Goal: Task Accomplishment & Management: Manage account settings

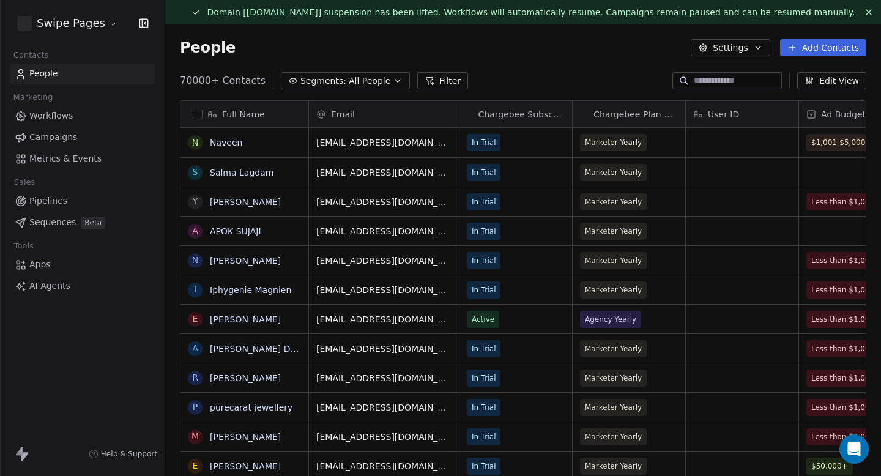
scroll to position [419, 716]
click at [67, 119] on span "Workflows" at bounding box center [51, 116] width 44 height 13
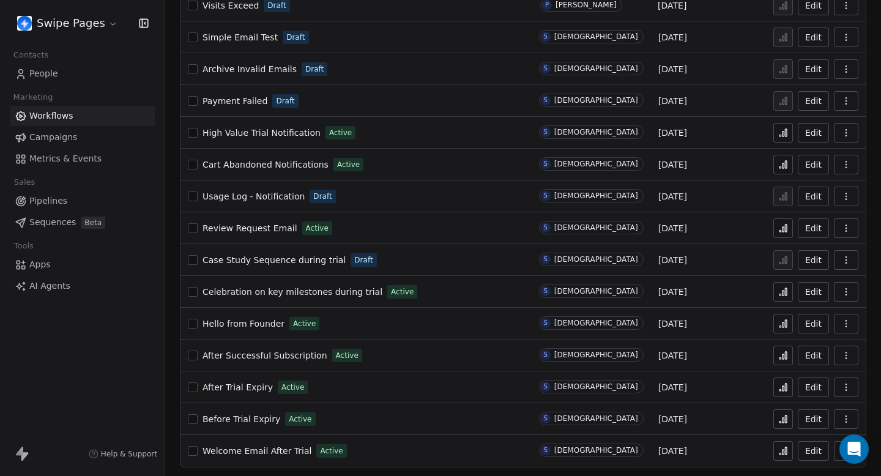
scroll to position [903, 0]
click at [265, 450] on span "Welcome Email After Trial" at bounding box center [257, 450] width 109 height 10
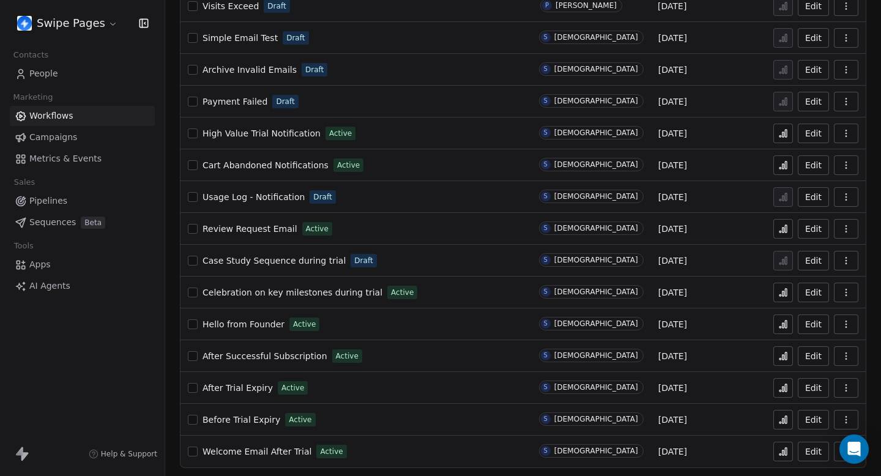
scroll to position [903, 0]
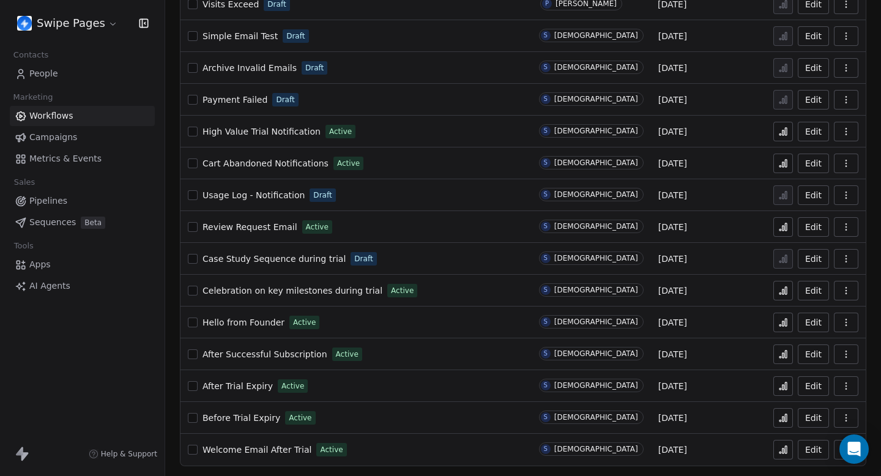
click at [261, 319] on span "Hello from Founder" at bounding box center [244, 323] width 82 height 10
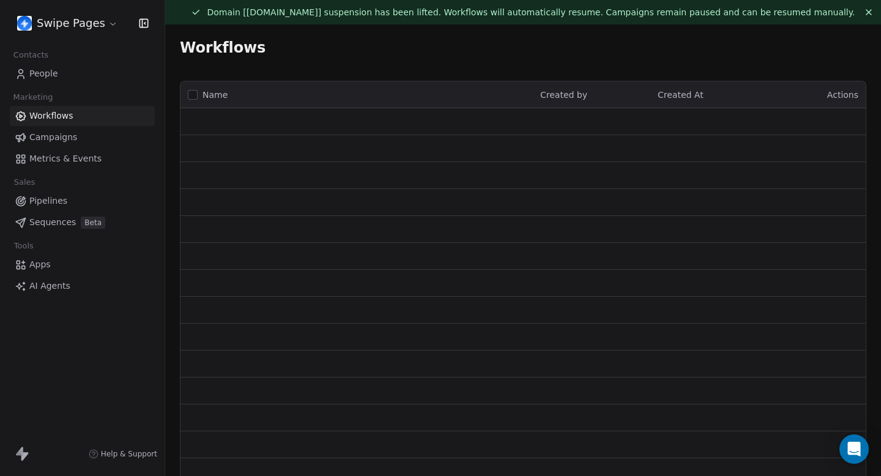
click at [876, 334] on div "Name Created by Created At Actions" at bounding box center [523, 364] width 716 height 586
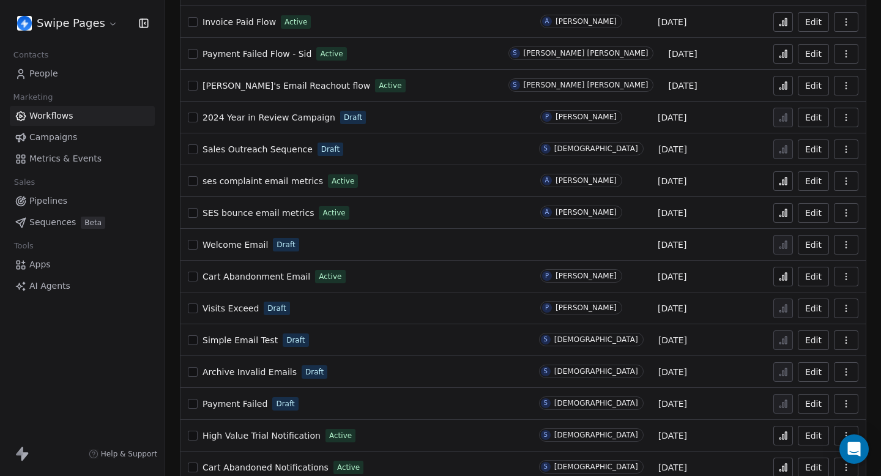
scroll to position [600, 0]
click at [871, 283] on div "Name Created by Created At Actions Swipe AI Agent Completed Email Draft A Adith…" at bounding box center [523, 134] width 716 height 1289
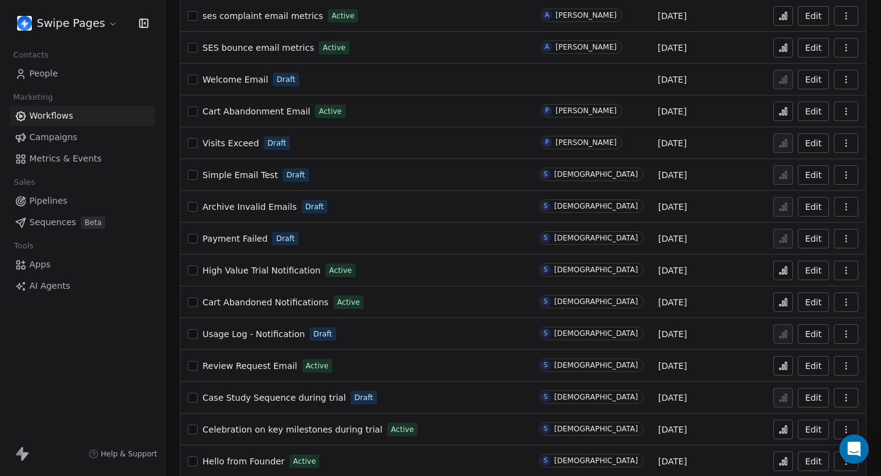
scroll to position [766, 0]
click at [272, 426] on span "Celebration on key milestones during trial" at bounding box center [293, 428] width 180 height 10
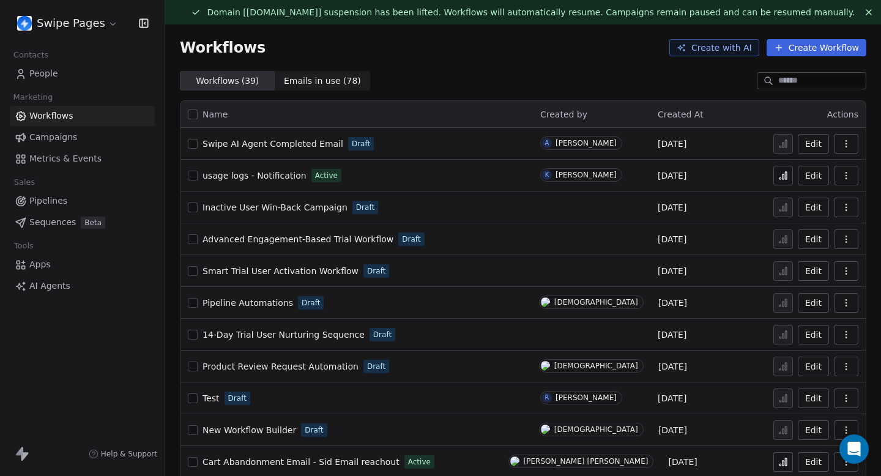
click at [589, 54] on div "Workflows Create with AI Create Workflow" at bounding box center [523, 47] width 687 height 17
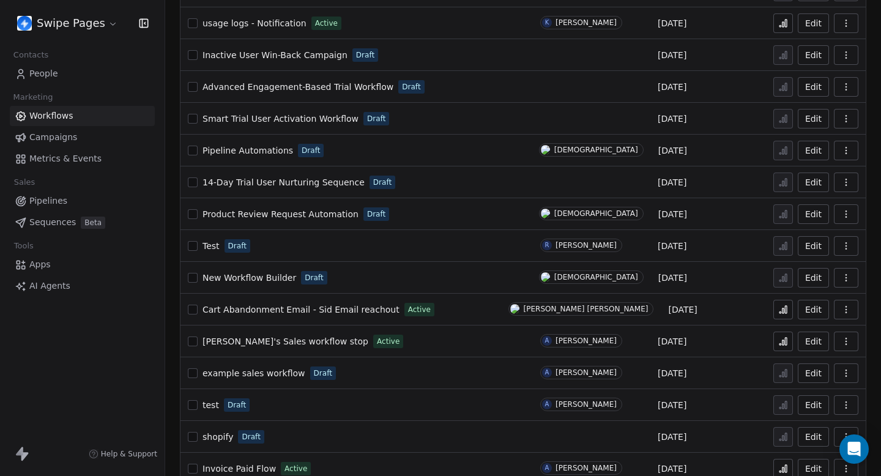
scroll to position [171, 0]
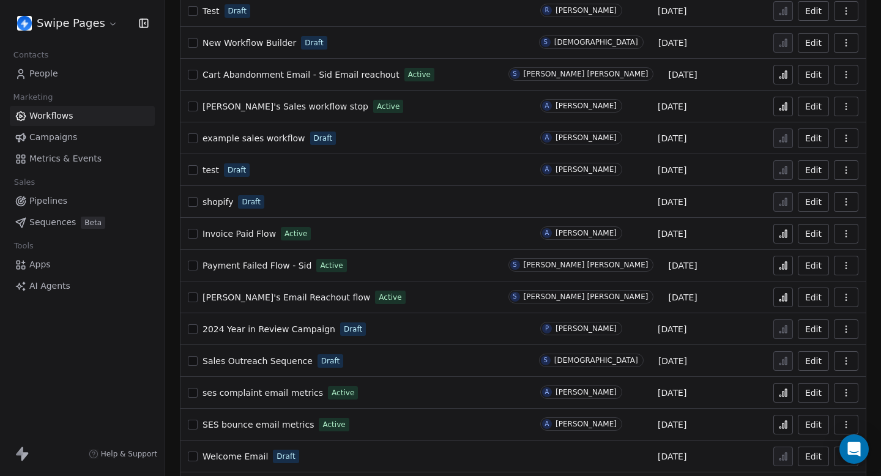
scroll to position [416, 0]
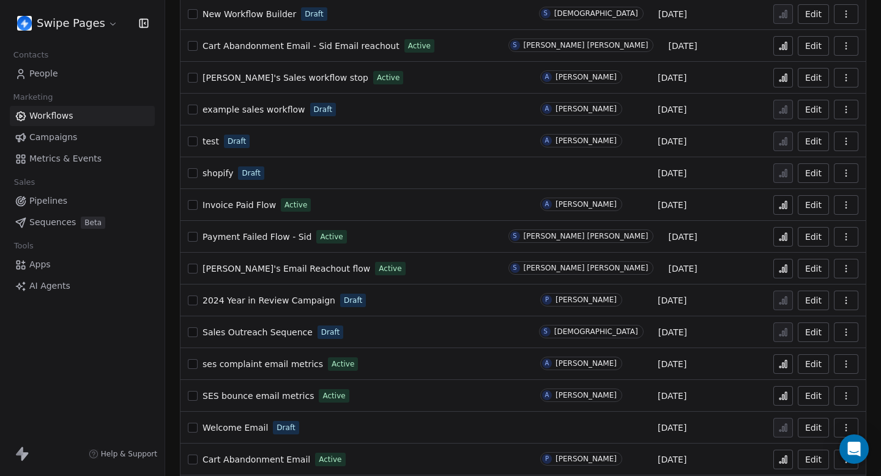
click at [270, 267] on span "[PERSON_NAME]'s Email Reachout flow" at bounding box center [287, 269] width 168 height 10
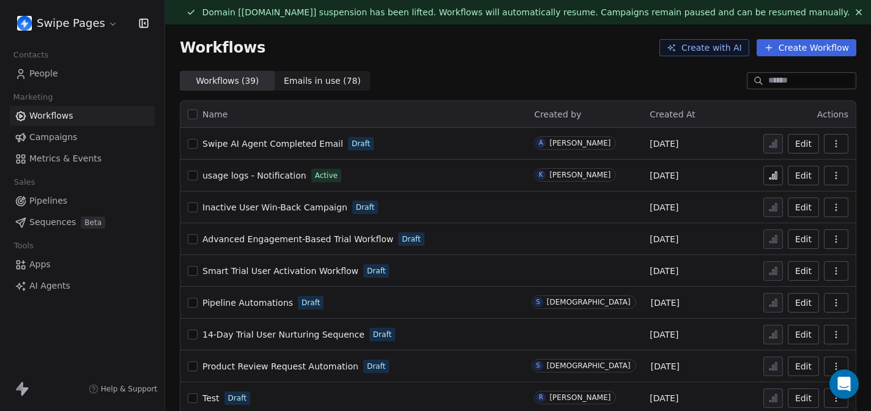
click at [416, 77] on div "Workflows ( 39 ) Workflows ( 39 ) Emails in use ( 78 ) Emails in use ( 78 )" at bounding box center [518, 81] width 706 height 20
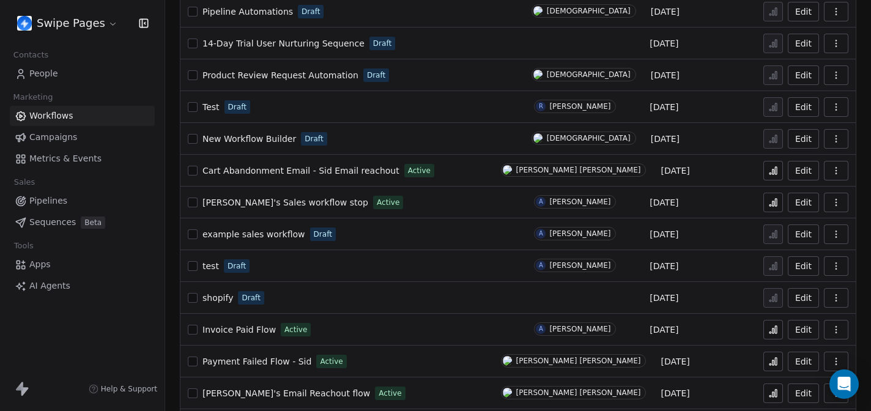
scroll to position [294, 0]
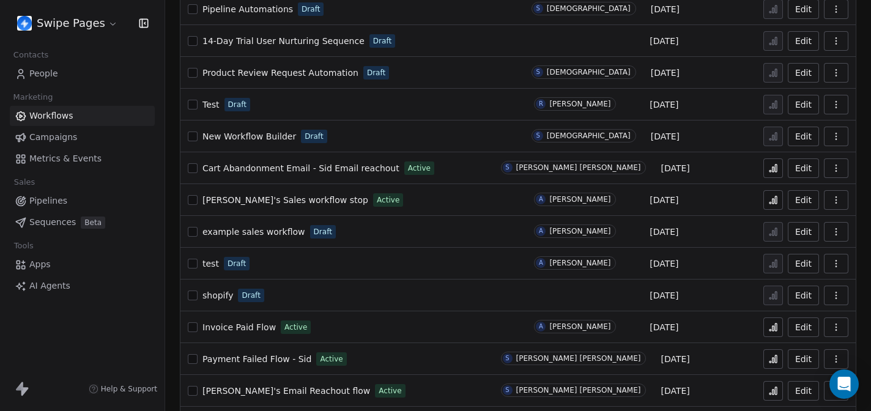
click at [363, 166] on span "Cart Abandonment Email - Sid Email reachout" at bounding box center [301, 168] width 197 height 10
